Goal: Task Accomplishment & Management: Use online tool/utility

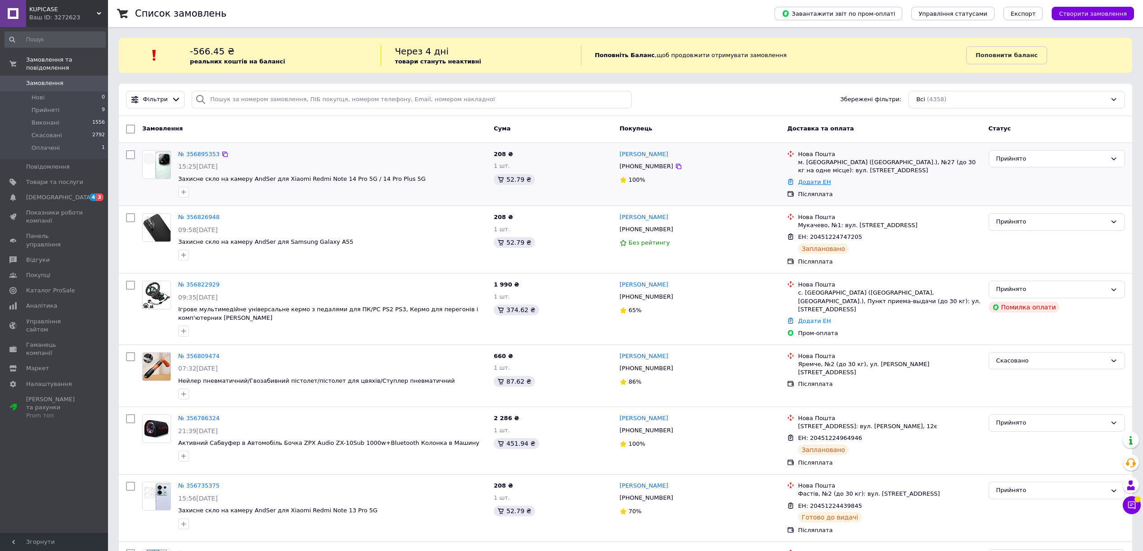
click at [813, 183] on link "Додати ЕН" at bounding box center [814, 182] width 33 height 7
click at [758, 215] on input "Добавить ЕН" at bounding box center [758, 219] width 121 height 18
paste input "20451225208250"
type input "20451225208250"
click at [786, 240] on button "Додати" at bounding box center [789, 244] width 58 height 18
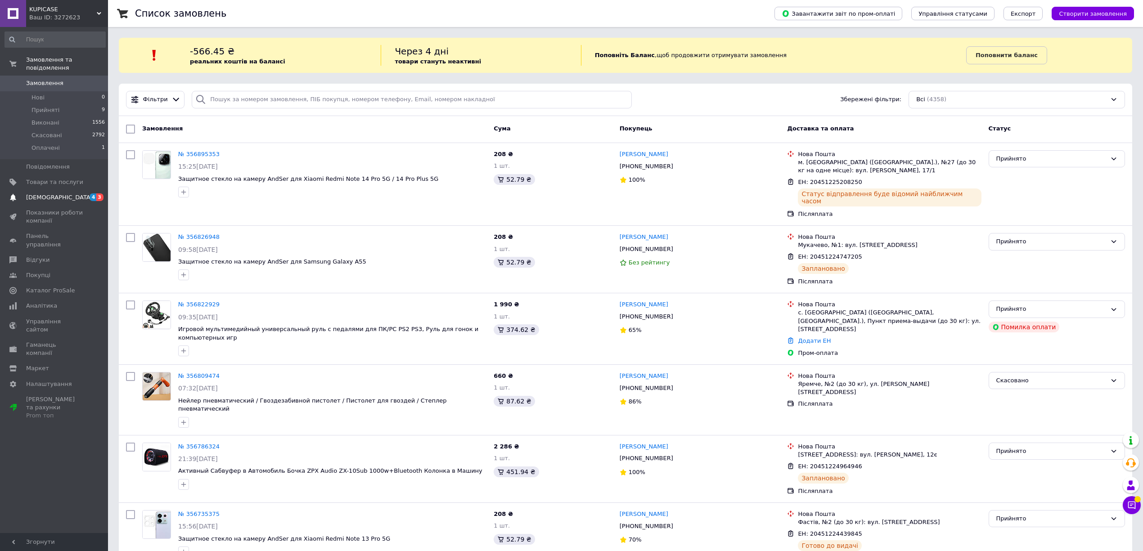
click at [57, 193] on span "[DEMOGRAPHIC_DATA]" at bounding box center [59, 197] width 67 height 8
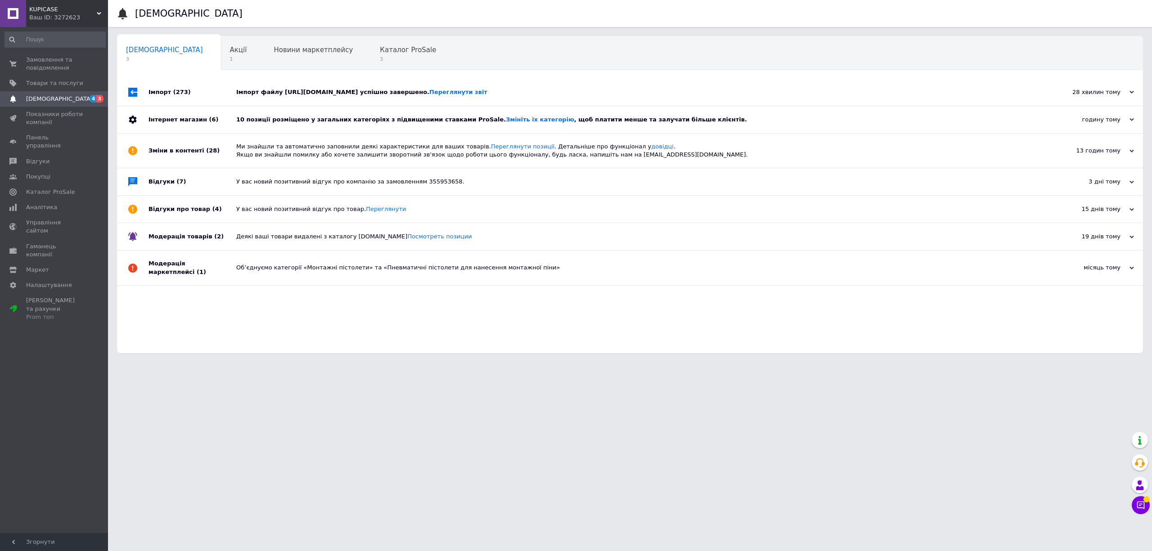
click at [380, 128] on div "10 позиції розміщено у загальних категоріях з підвищеними ставками ProSale. Змі…" at bounding box center [640, 119] width 808 height 27
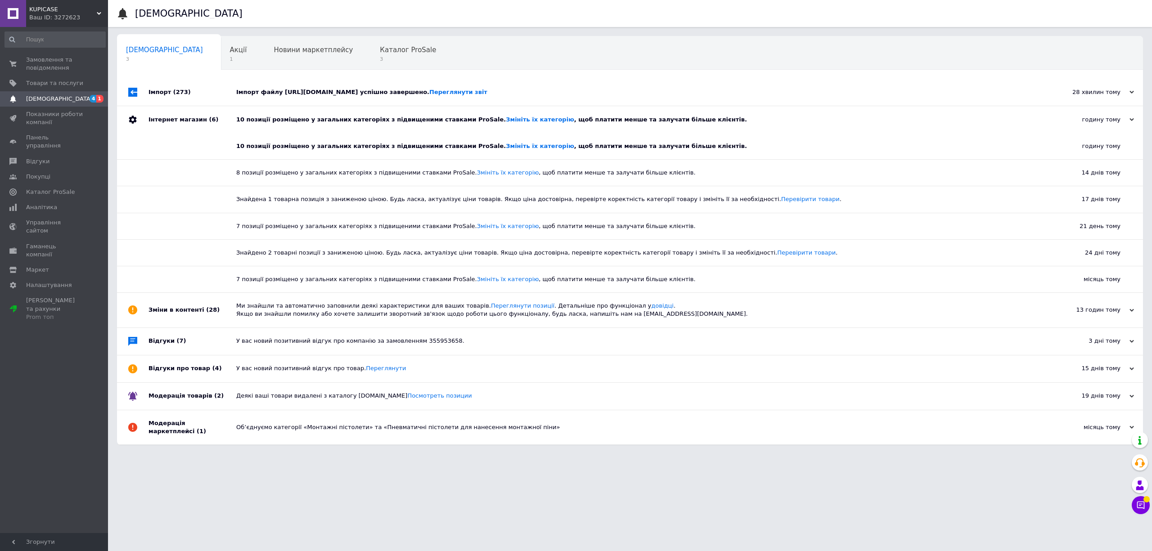
click at [346, 94] on div "Імпорт файлу [URL][DOMAIN_NAME] успішно завершено. Переглянути звіт" at bounding box center [640, 92] width 808 height 8
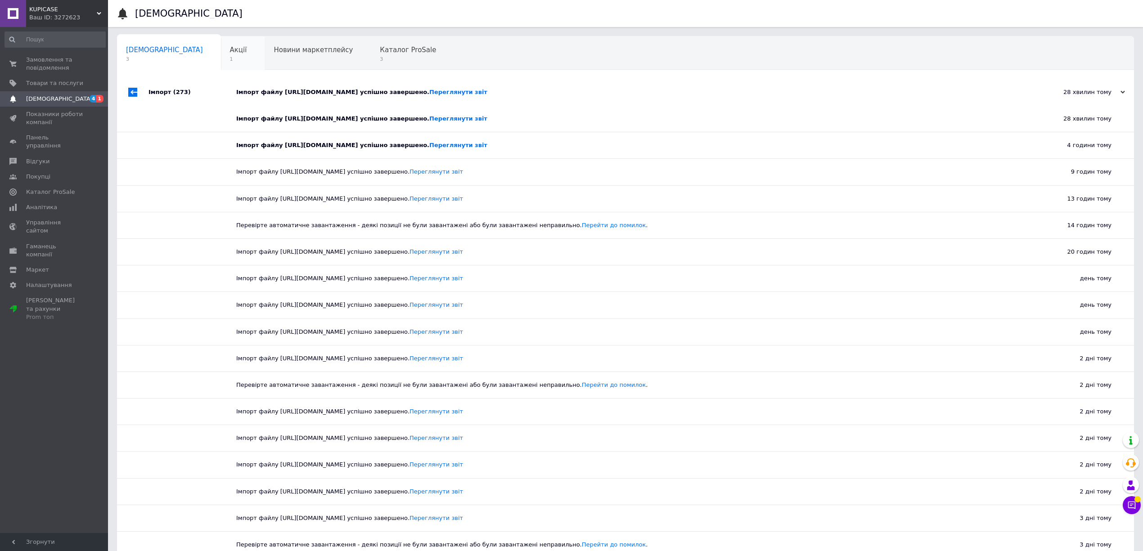
click at [221, 55] on div "Акції 1" at bounding box center [243, 53] width 44 height 34
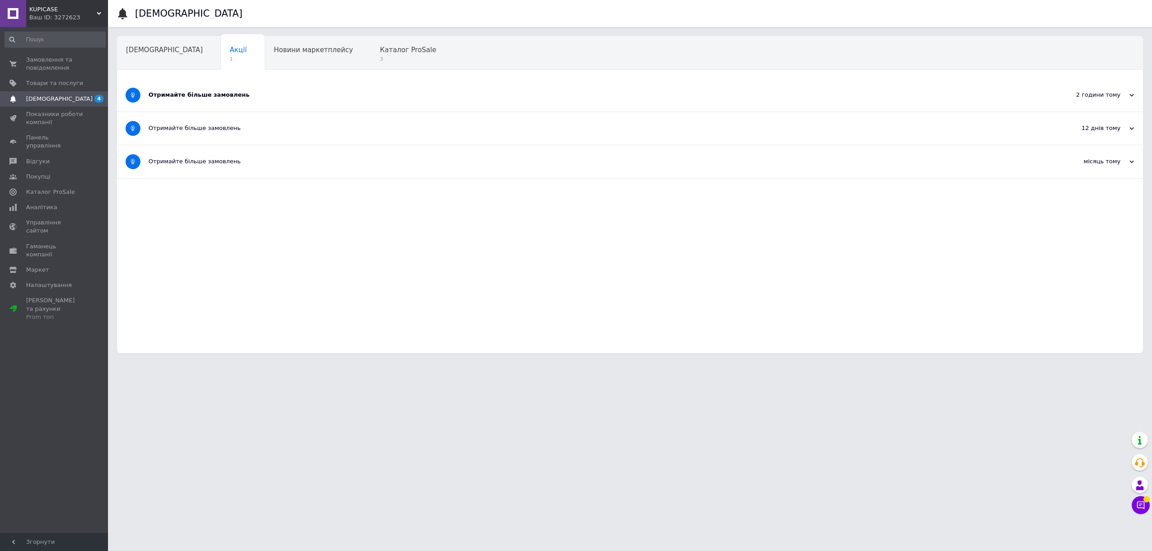
click at [261, 98] on div "Отримайте більше замовлень" at bounding box center [595, 95] width 895 height 8
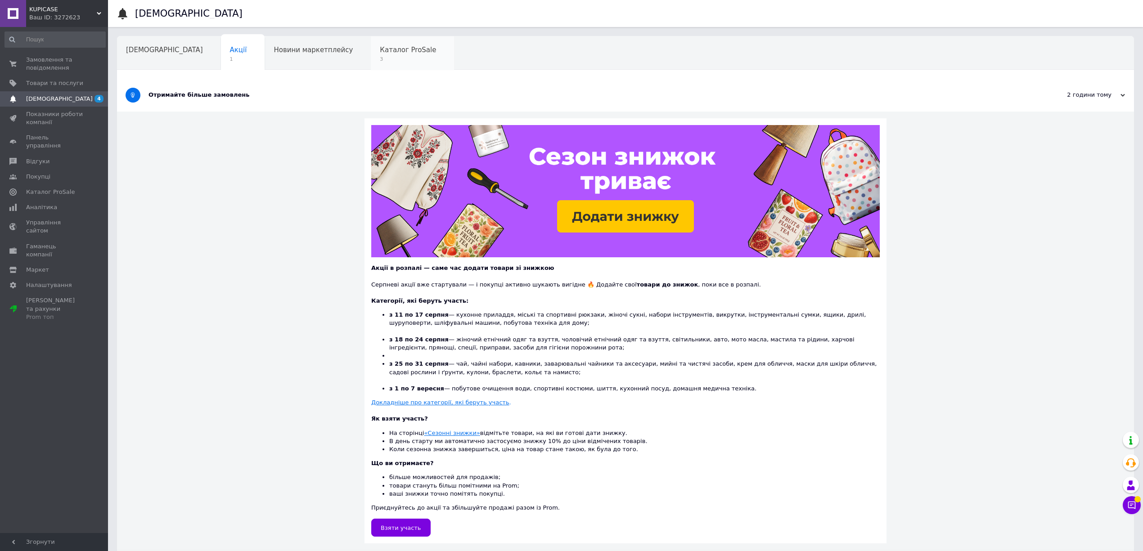
click at [380, 53] on span "Каталог ProSale" at bounding box center [408, 50] width 56 height 8
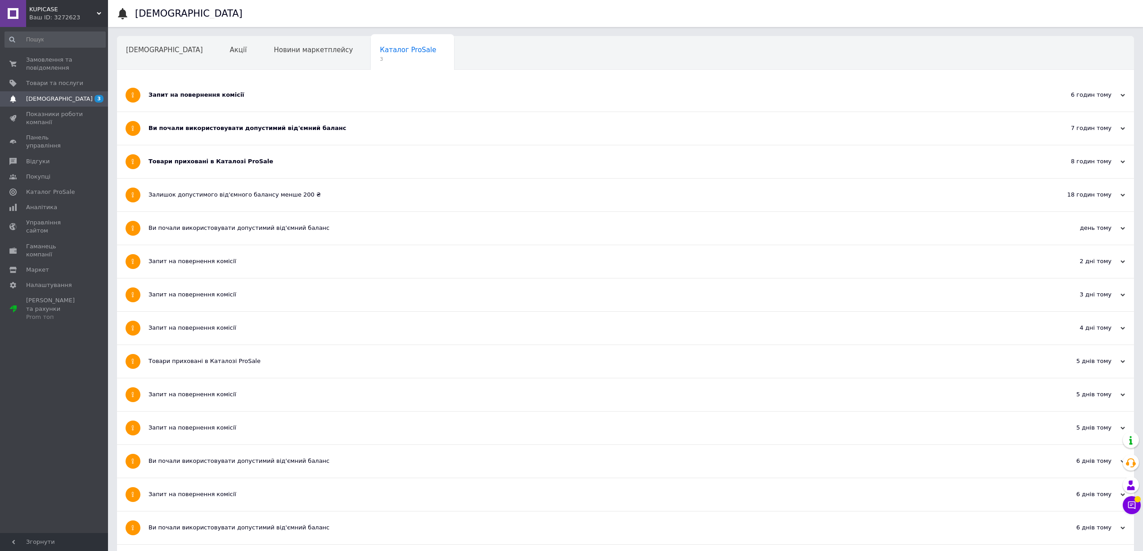
click at [263, 161] on div "Товари приховані в Каталозі ProSale" at bounding box center [591, 161] width 886 height 8
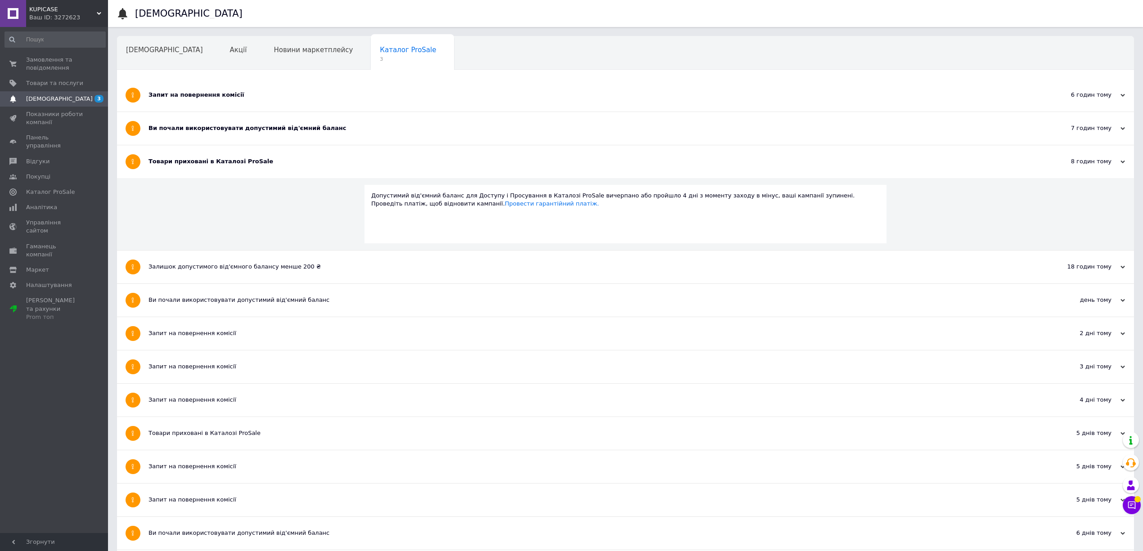
click at [270, 135] on div "Ви почали використовувати допустимий від'ємний баланс" at bounding box center [591, 128] width 886 height 33
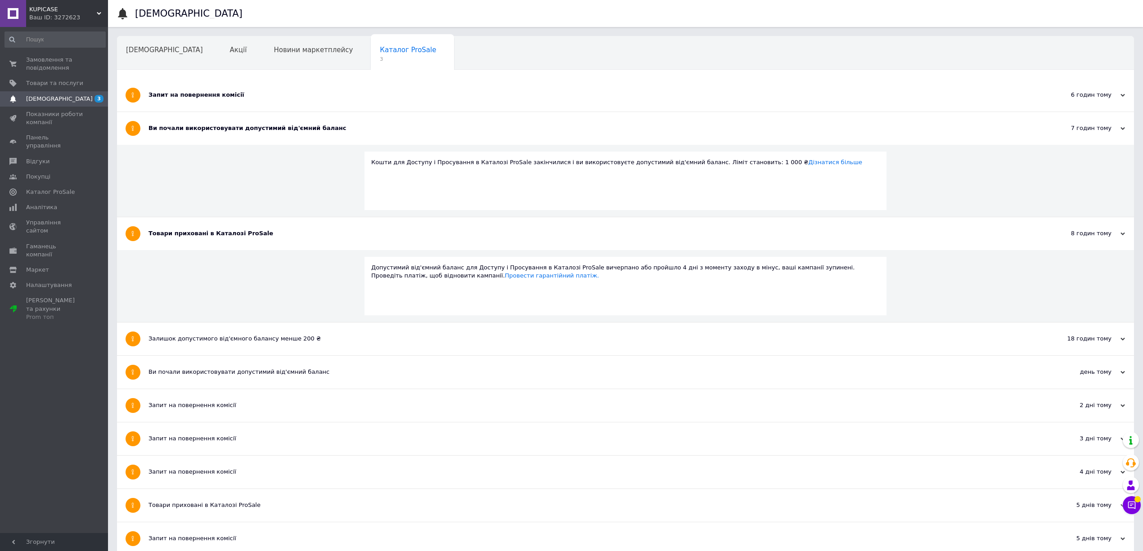
click at [231, 107] on div "Запит на повернення комісії" at bounding box center [591, 95] width 886 height 33
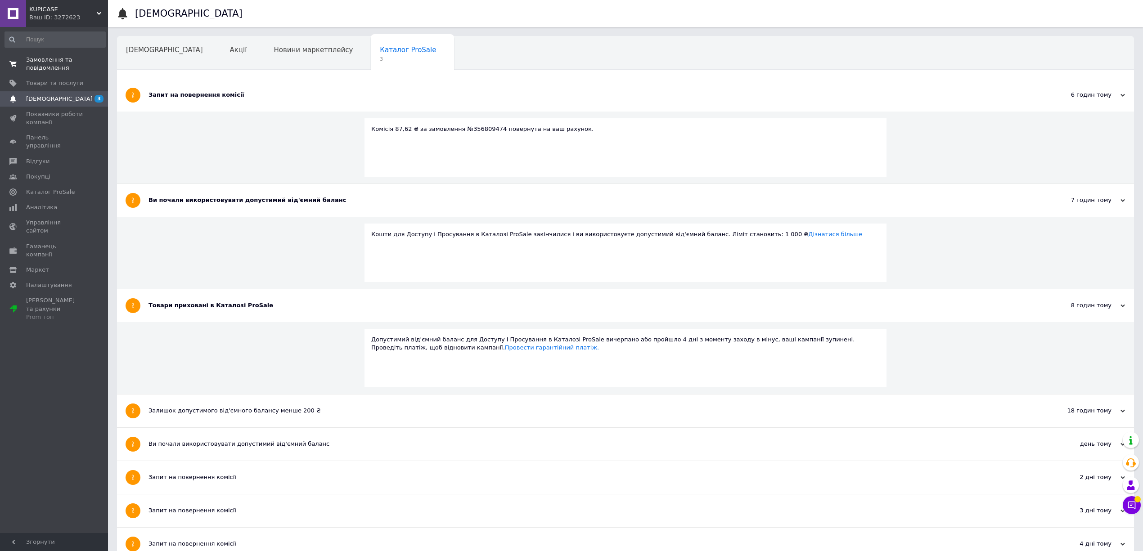
click at [58, 60] on span "Замовлення та повідомлення" at bounding box center [54, 64] width 57 height 16
